Goal: Information Seeking & Learning: Check status

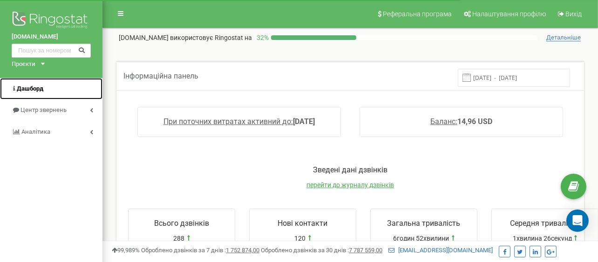
drag, startPoint x: 0, startPoint y: 0, endPoint x: 69, endPoint y: 91, distance: 114.2
click at [69, 91] on link "Дашборд" at bounding box center [51, 89] width 102 height 22
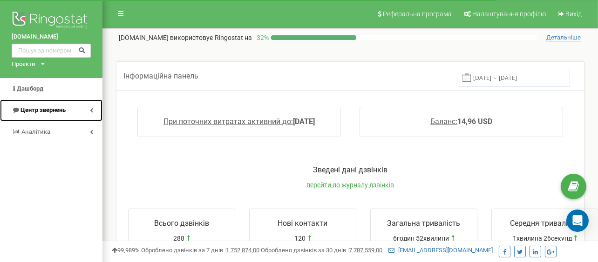
click at [72, 112] on link "Центр звернень" at bounding box center [51, 111] width 102 height 22
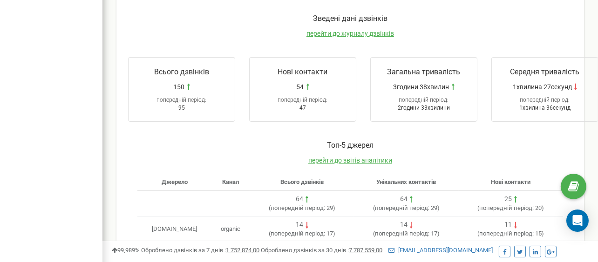
scroll to position [31, 0]
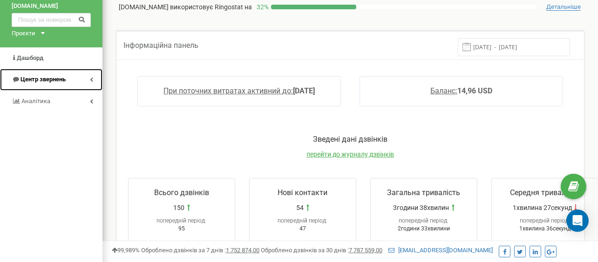
click at [33, 75] on span "Центр звернень" at bounding box center [39, 79] width 54 height 9
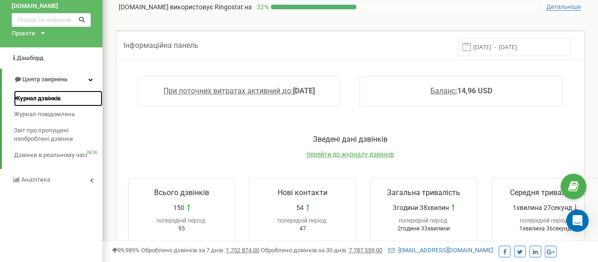
click at [49, 99] on span "Журнал дзвінків" at bounding box center [37, 98] width 47 height 9
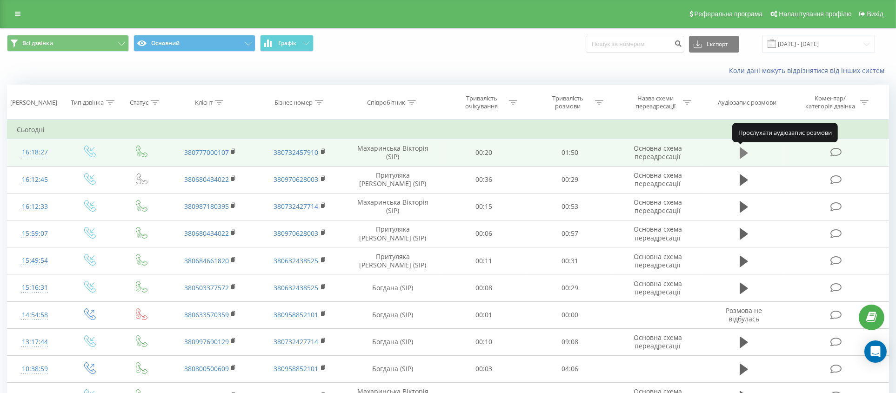
click at [747, 152] on icon at bounding box center [744, 153] width 8 height 11
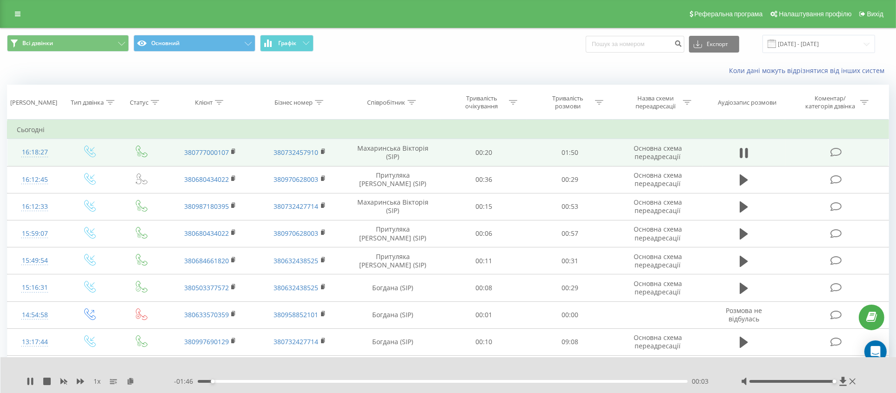
drag, startPoint x: 793, startPoint y: 380, endPoint x: 848, endPoint y: 380, distance: 55.8
click at [848, 380] on div at bounding box center [799, 381] width 117 height 9
click at [28, 386] on div "1 x" at bounding box center [101, 381] width 148 height 9
click at [28, 384] on icon at bounding box center [28, 381] width 2 height 7
drag, startPoint x: 298, startPoint y: 383, endPoint x: 223, endPoint y: 390, distance: 75.8
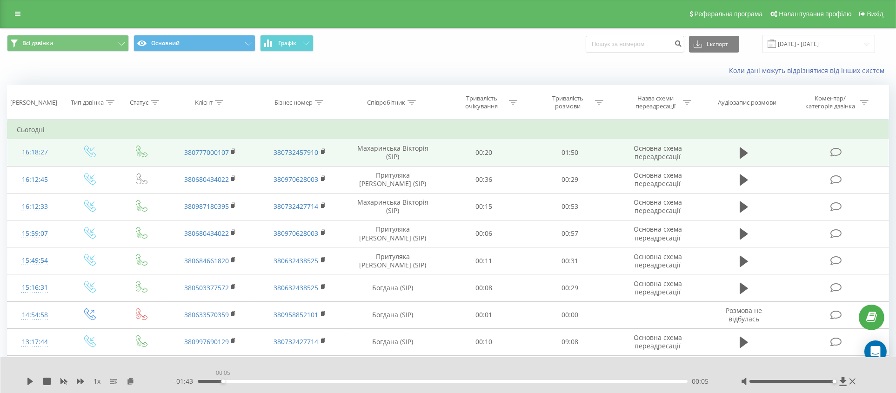
click at [223, 390] on div "1 x - 01:43 00:05 00:05" at bounding box center [448, 375] width 896 height 36
click at [31, 380] on icon at bounding box center [30, 381] width 7 height 7
click at [29, 379] on icon at bounding box center [30, 381] width 6 height 7
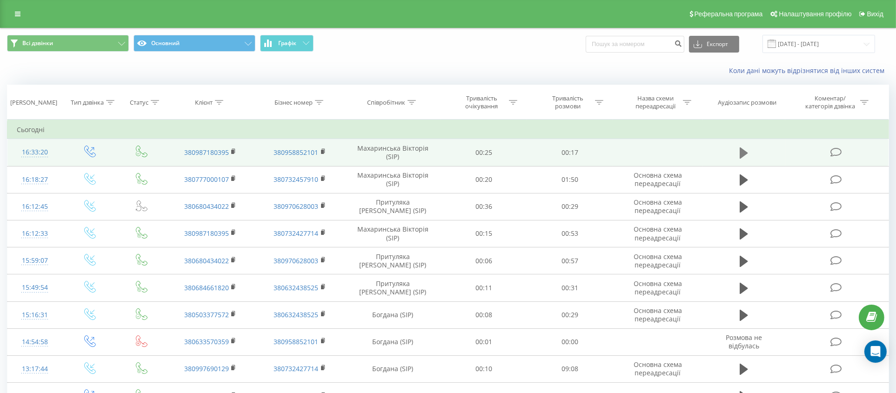
click at [738, 153] on button at bounding box center [744, 153] width 14 height 14
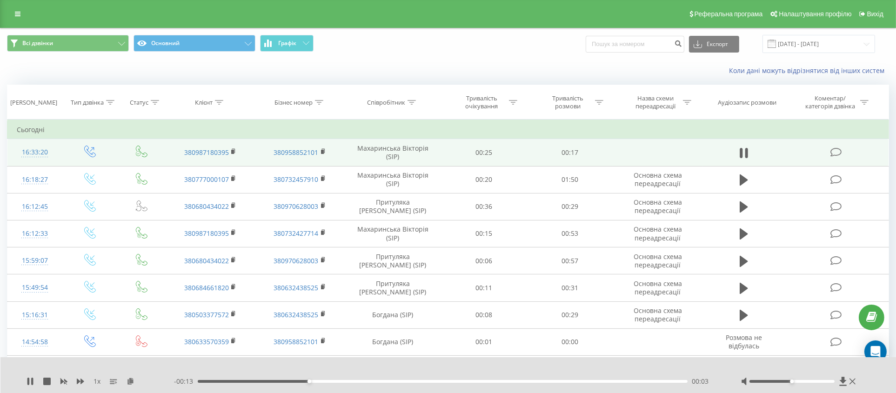
drag, startPoint x: 278, startPoint y: 384, endPoint x: 250, endPoint y: 384, distance: 28.4
click at [250, 384] on div "- 00:13 00:03 00:03" at bounding box center [446, 381] width 544 height 9
drag, startPoint x: 244, startPoint y: 383, endPoint x: 210, endPoint y: 384, distance: 34.0
click at [210, 384] on div "- 00:12 00:04 00:04" at bounding box center [446, 381] width 544 height 9
drag, startPoint x: 202, startPoint y: 383, endPoint x: 189, endPoint y: 384, distance: 12.6
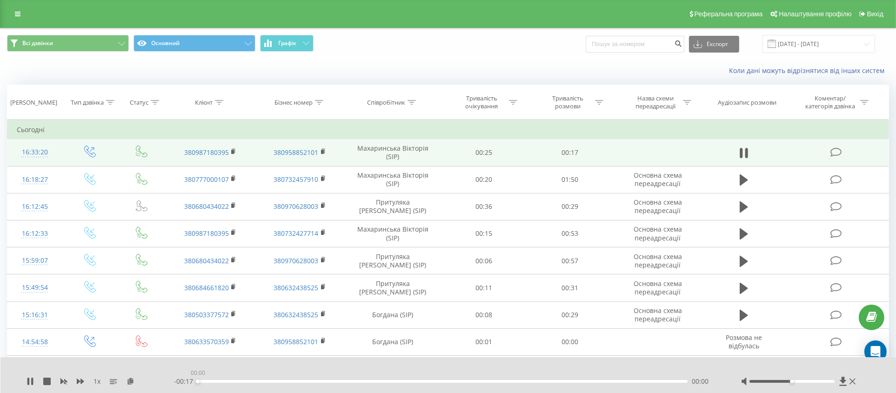
click at [189, 384] on div "- 00:17 00:00 00:00" at bounding box center [446, 381] width 544 height 9
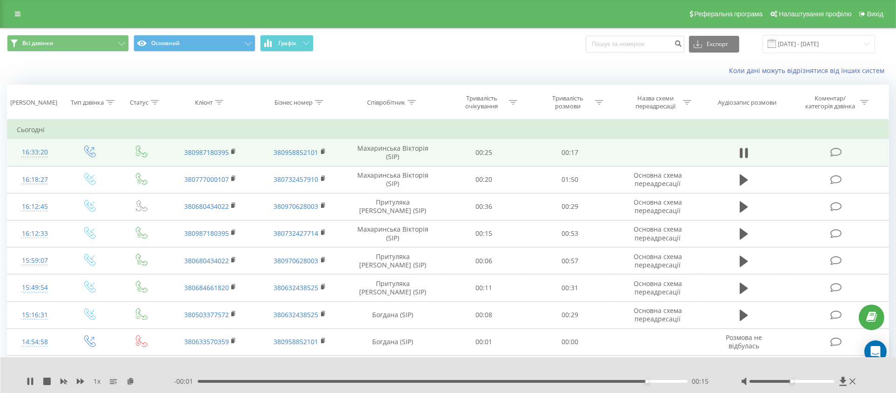
click at [30, 377] on div "1 x" at bounding box center [101, 381] width 148 height 9
click at [27, 378] on icon at bounding box center [30, 381] width 7 height 7
click at [29, 385] on icon at bounding box center [30, 381] width 7 height 7
click at [24, 377] on div "1 x 00:00 00:17 00:17" at bounding box center [448, 375] width 896 height 36
click at [28, 379] on icon at bounding box center [30, 381] width 6 height 7
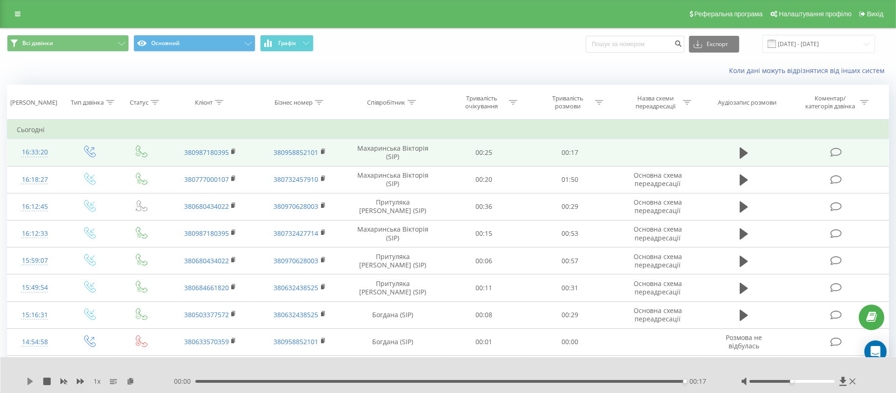
click at [30, 378] on icon at bounding box center [30, 381] width 7 height 7
click at [32, 383] on icon at bounding box center [30, 381] width 7 height 7
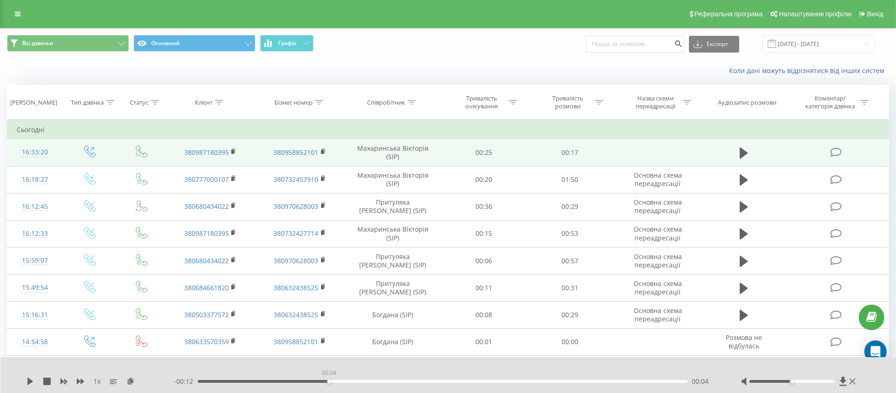
drag, startPoint x: 568, startPoint y: 382, endPoint x: 308, endPoint y: 389, distance: 260.3
click at [309, 389] on div "1 x - 00:12 00:04 00:04" at bounding box center [448, 375] width 896 height 36
click at [27, 379] on icon at bounding box center [30, 381] width 6 height 7
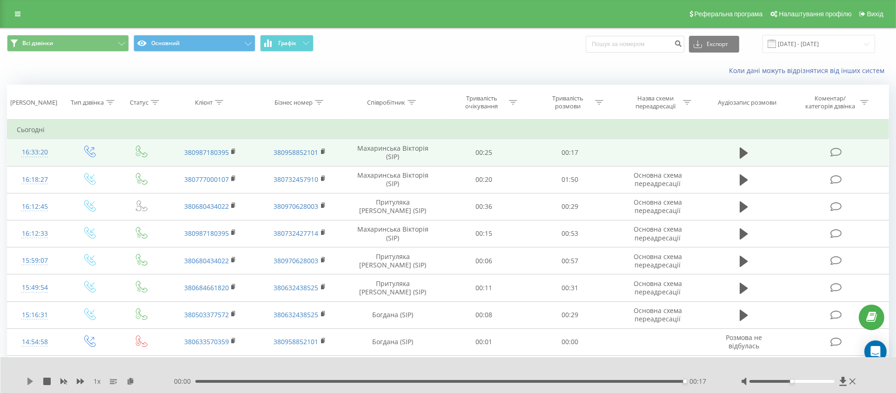
click at [29, 384] on icon at bounding box center [30, 381] width 6 height 7
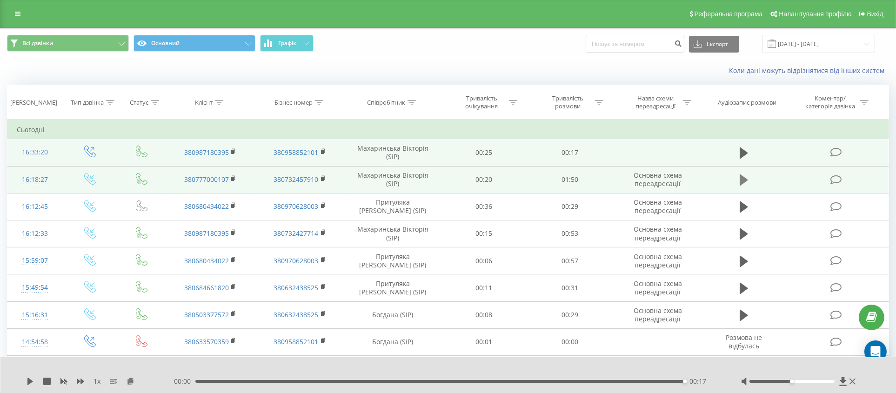
click at [742, 179] on icon at bounding box center [744, 180] width 8 height 11
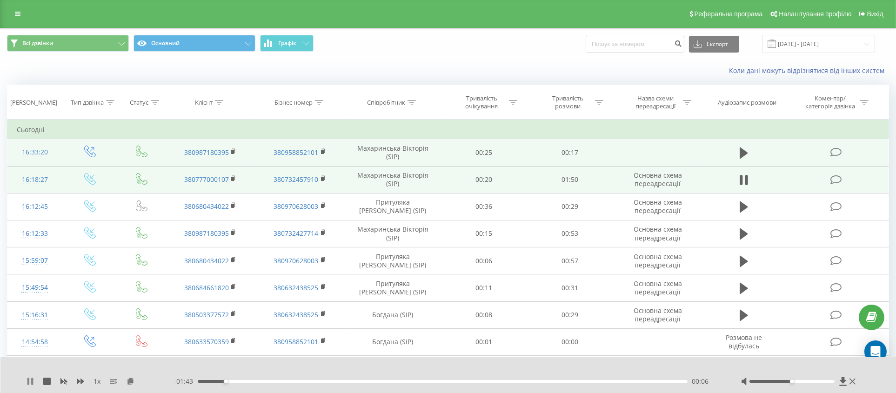
click at [30, 380] on icon at bounding box center [30, 381] width 7 height 7
